Goal: Navigation & Orientation: Find specific page/section

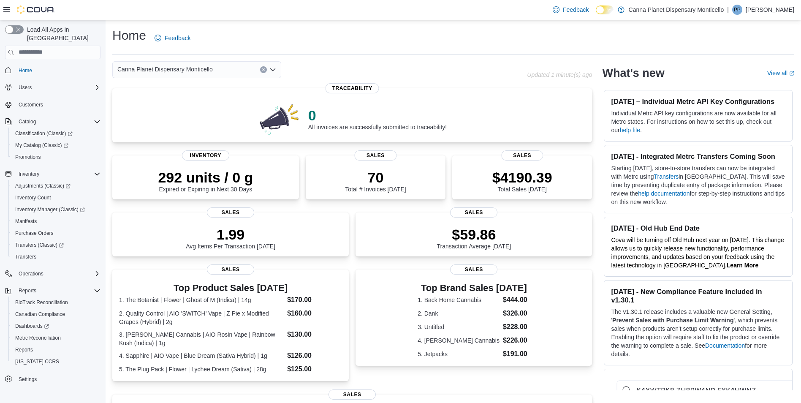
click at [537, 60] on div "Home Feedback Canna Planet Dispensary Monticello Updated 1 minute(s) ago 0 All …" at bounding box center [454, 297] width 696 height 555
click at [307, 66] on div "Canna Planet Dispensary Monticello" at bounding box center [319, 69] width 415 height 17
